Goal: Information Seeking & Learning: Learn about a topic

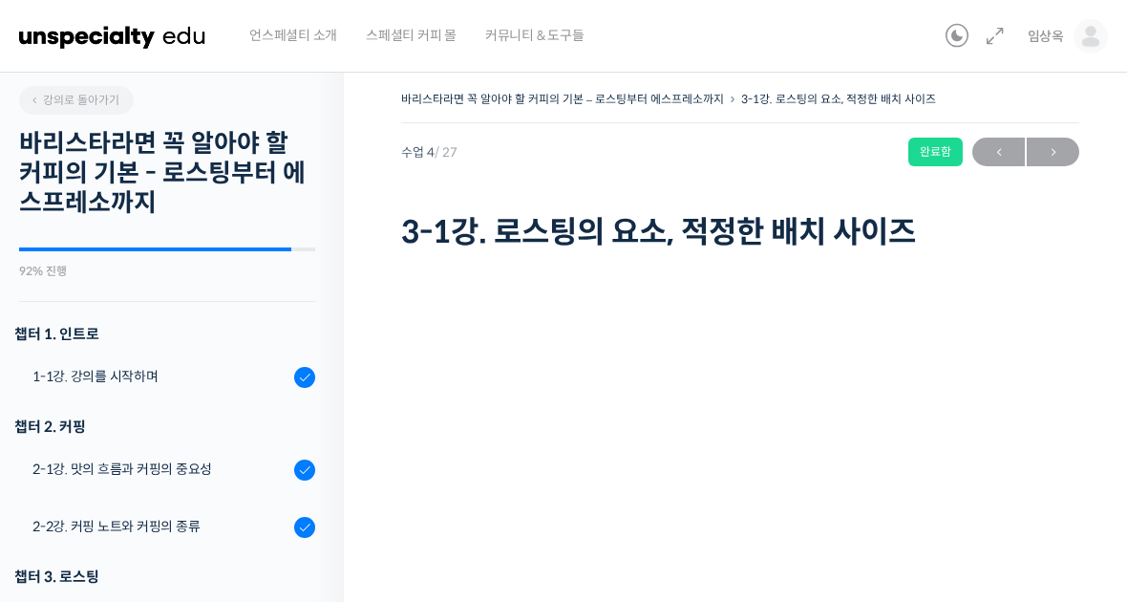
scroll to position [485, 0]
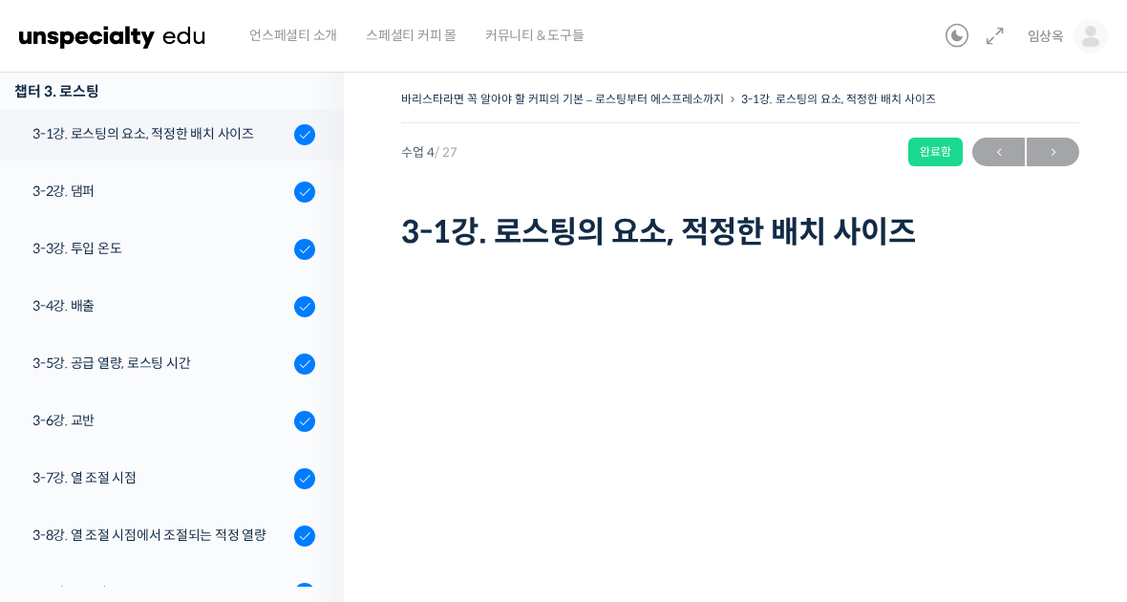
click at [118, 36] on img at bounding box center [112, 36] width 187 height 57
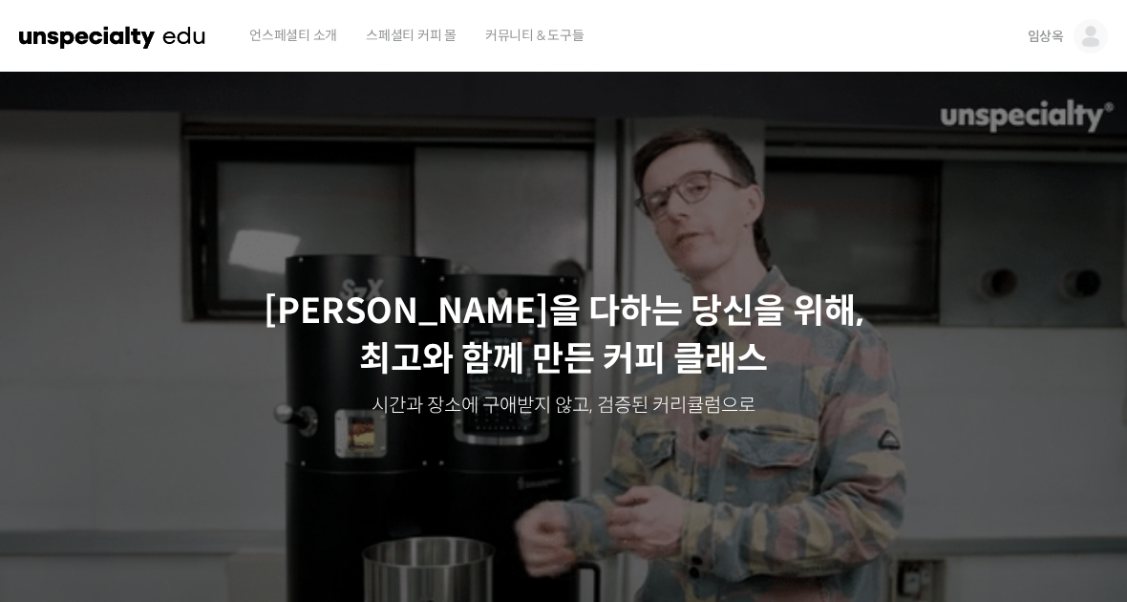
click at [1047, 30] on span "임상옥" at bounding box center [1045, 36] width 36 height 17
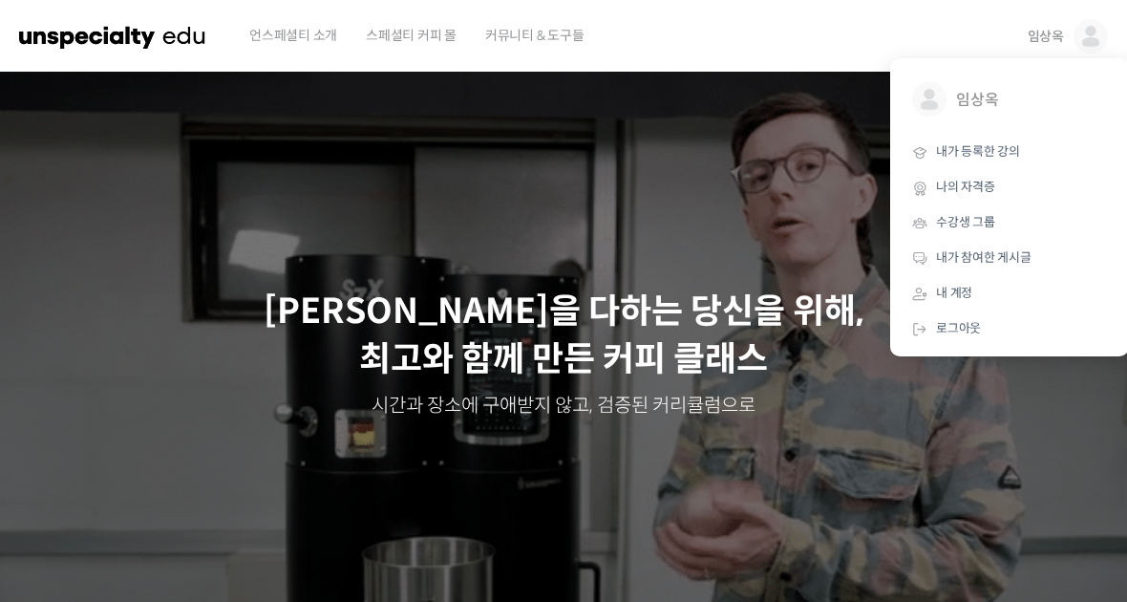
click at [961, 147] on span "내가 등록한 강의" at bounding box center [978, 151] width 84 height 16
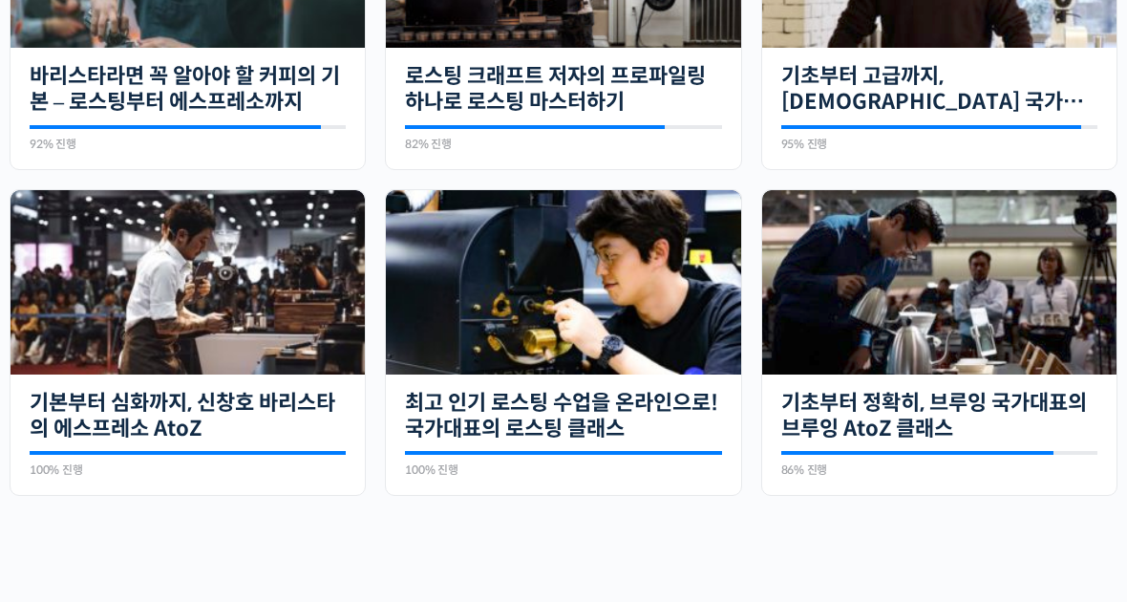
scroll to position [630, 0]
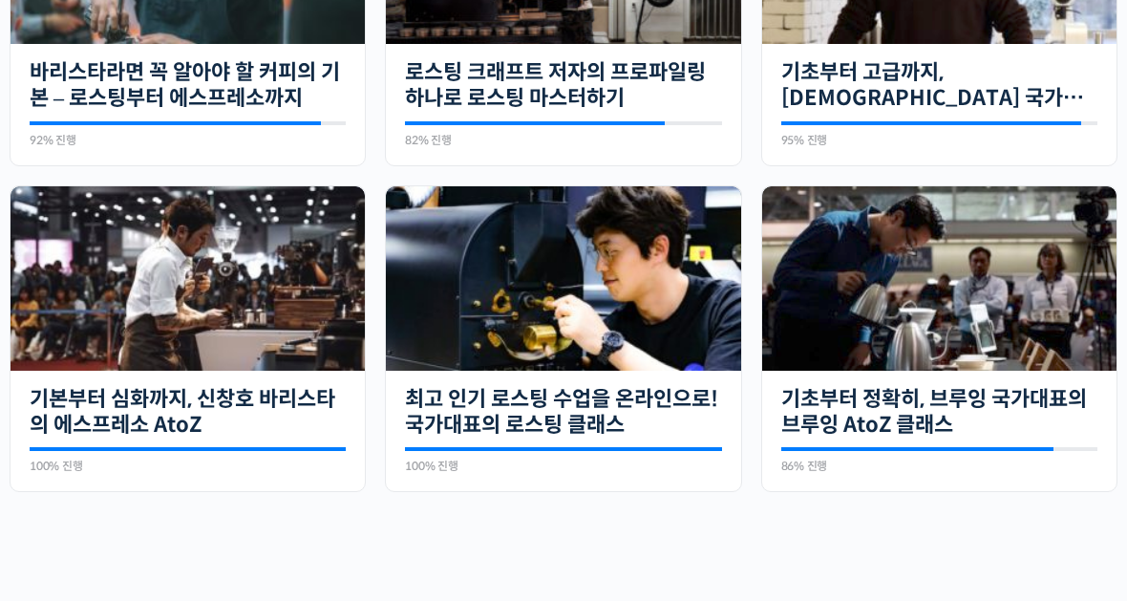
click at [182, 275] on img at bounding box center [188, 278] width 354 height 184
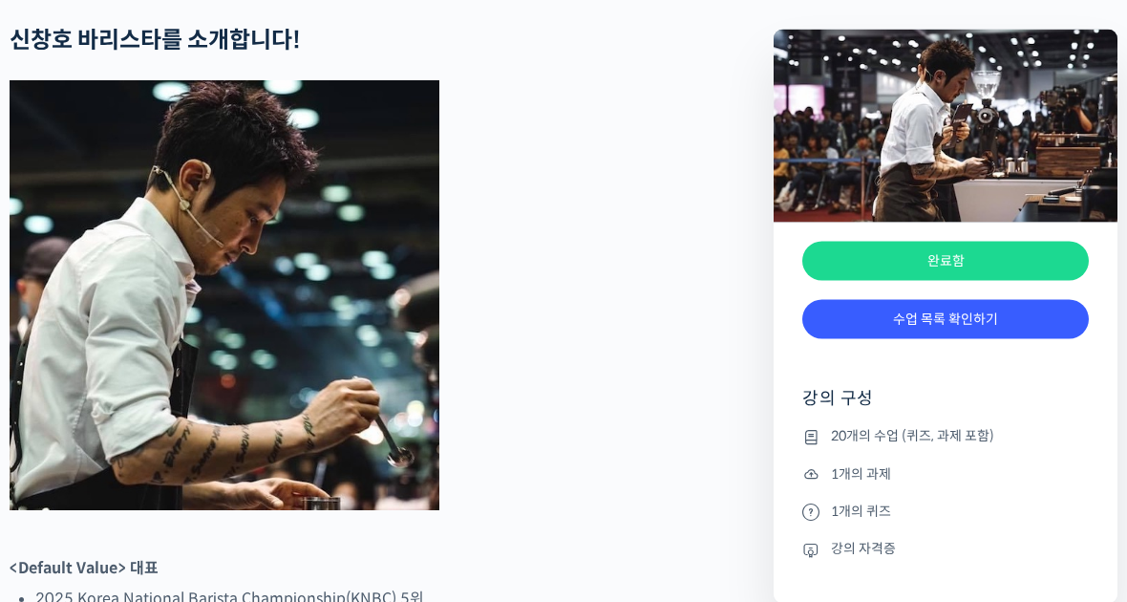
scroll to position [902, 0]
click at [987, 317] on link "수업 목록 확인하기" at bounding box center [945, 319] width 286 height 39
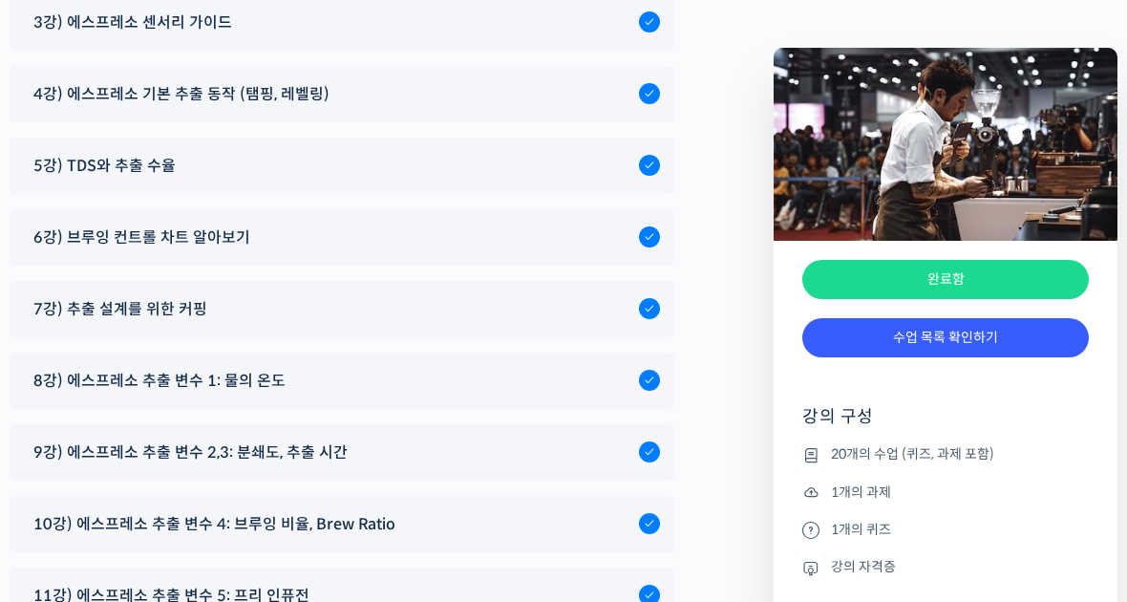
scroll to position [10460, 0]
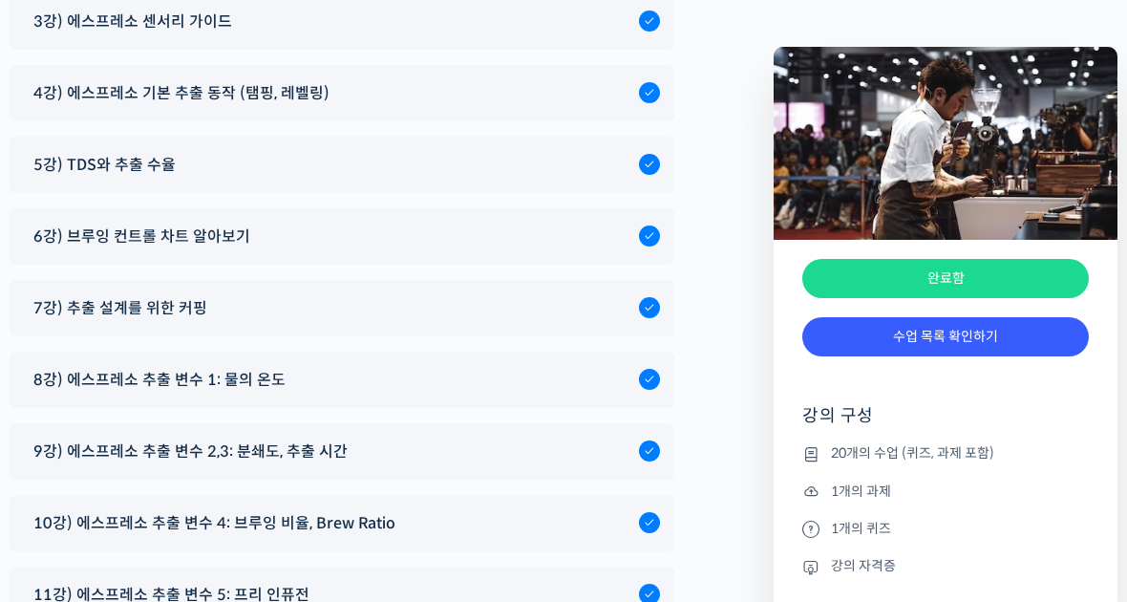
click at [107, 223] on span "6강) 브루잉 컨트롤 차트 알아보기" at bounding box center [141, 236] width 217 height 26
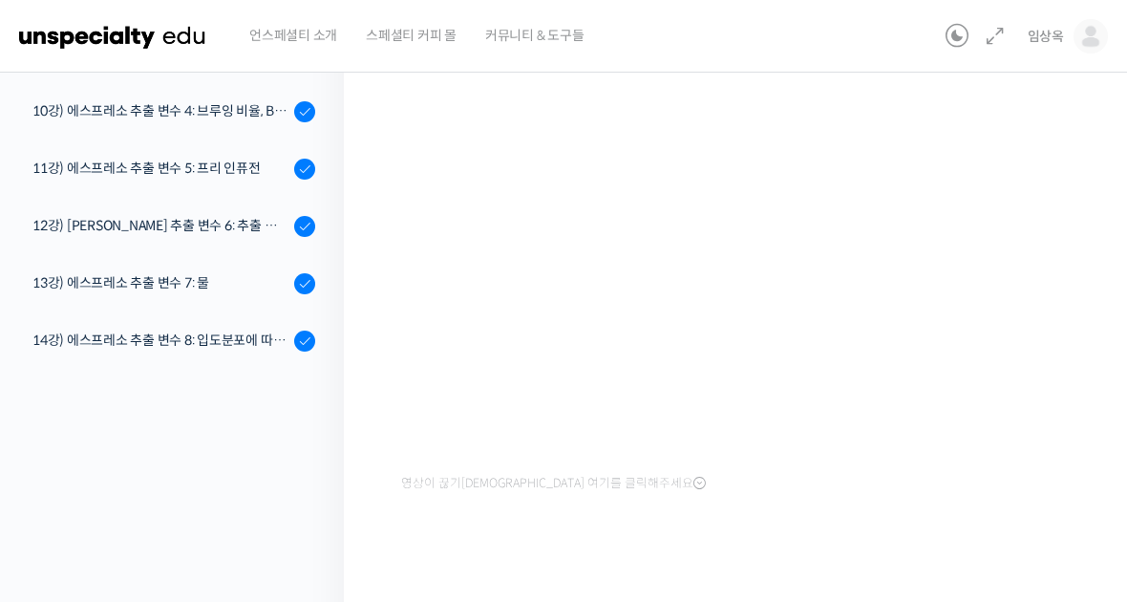
scroll to position [237, 0]
